Goal: Task Accomplishment & Management: Manage account settings

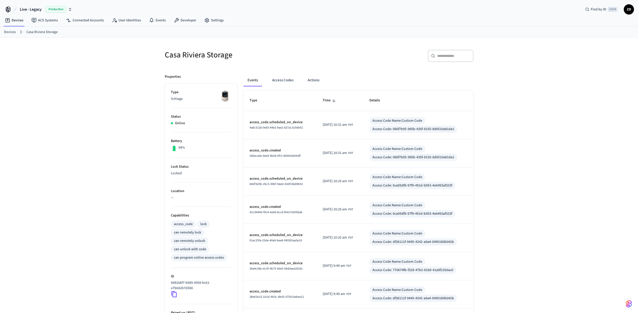
click at [90, 170] on div "Casa Riviera Storage ​ ​ Properties Type Schlage Status Online Battery 94% Lock…" at bounding box center [319, 228] width 638 height 380
click at [292, 80] on button "Access Codes" at bounding box center [282, 80] width 29 height 12
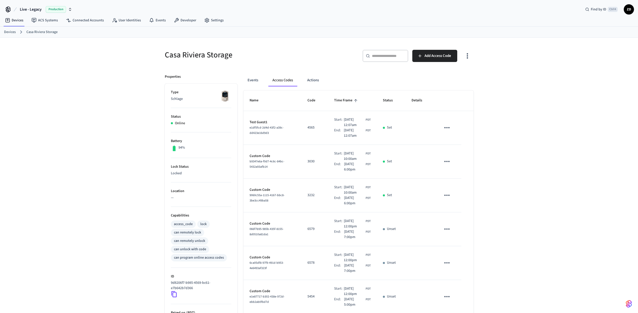
click at [394, 229] on p "Unset" at bounding box center [391, 228] width 9 height 5
click at [366, 227] on div "Oct 10th 2025 12:00pm PDT" at bounding box center [357, 223] width 27 height 11
drag, startPoint x: 379, startPoint y: 227, endPoint x: 397, endPoint y: 227, distance: 17.8
click at [380, 227] on td "Unset" at bounding box center [391, 229] width 29 height 34
click at [447, 230] on icon "sticky table" at bounding box center [447, 229] width 8 height 8
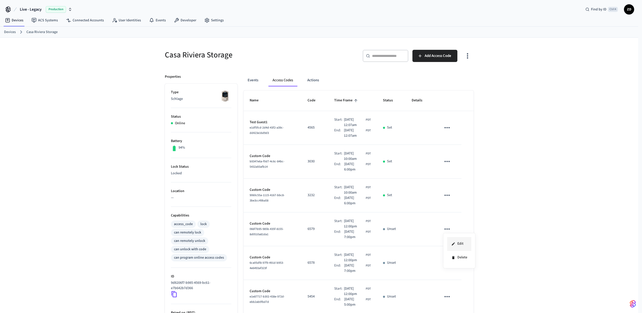
click at [458, 242] on li "Edit" at bounding box center [459, 244] width 24 height 14
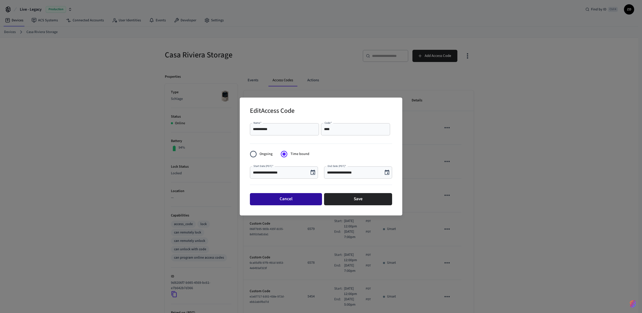
click at [305, 196] on button "Cancel" at bounding box center [286, 199] width 72 height 12
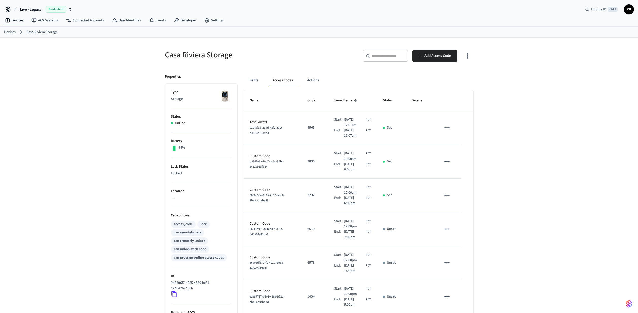
click at [557, 113] on div "Casa Riviera Storage ​ ​ Add Access Code Properties Type Schlage Status Online …" at bounding box center [319, 256] width 638 height 436
